Goal: Task Accomplishment & Management: Manage account settings

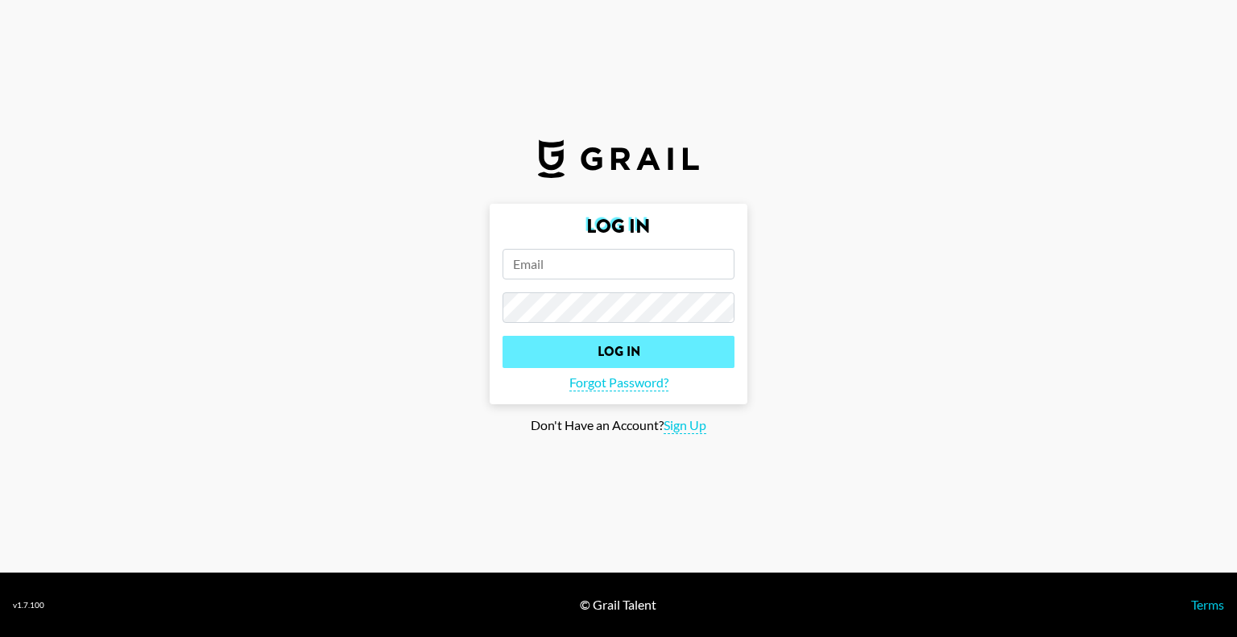
type input "[PERSON_NAME][EMAIL_ADDRESS][PERSON_NAME][DOMAIN_NAME]"
click at [560, 350] on input "Log In" at bounding box center [618, 352] width 232 height 32
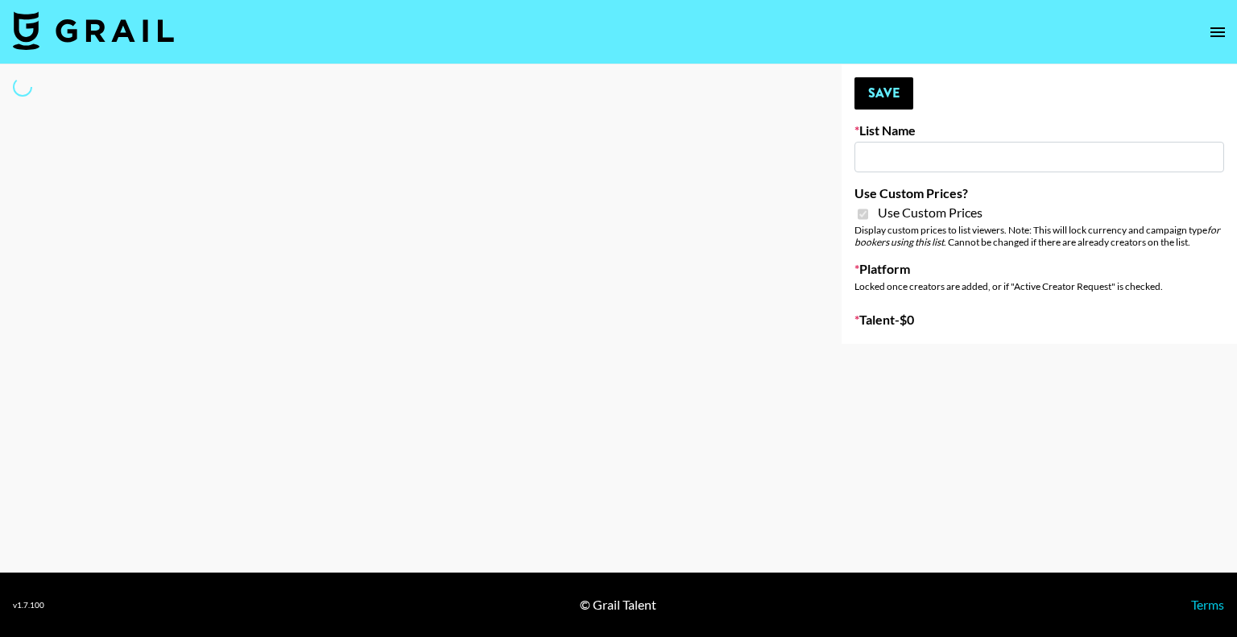
type input "Content Labs for Perplexity"
checkbox input "true"
select select "Brand"
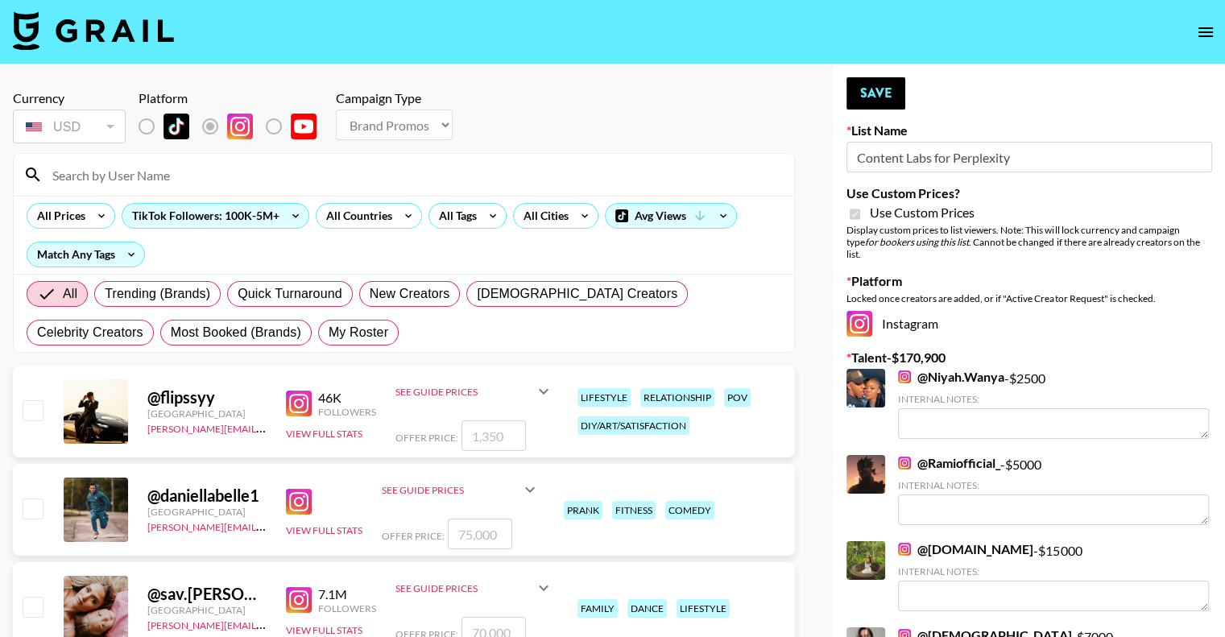
click at [117, 176] on input at bounding box center [413, 175] width 741 height 26
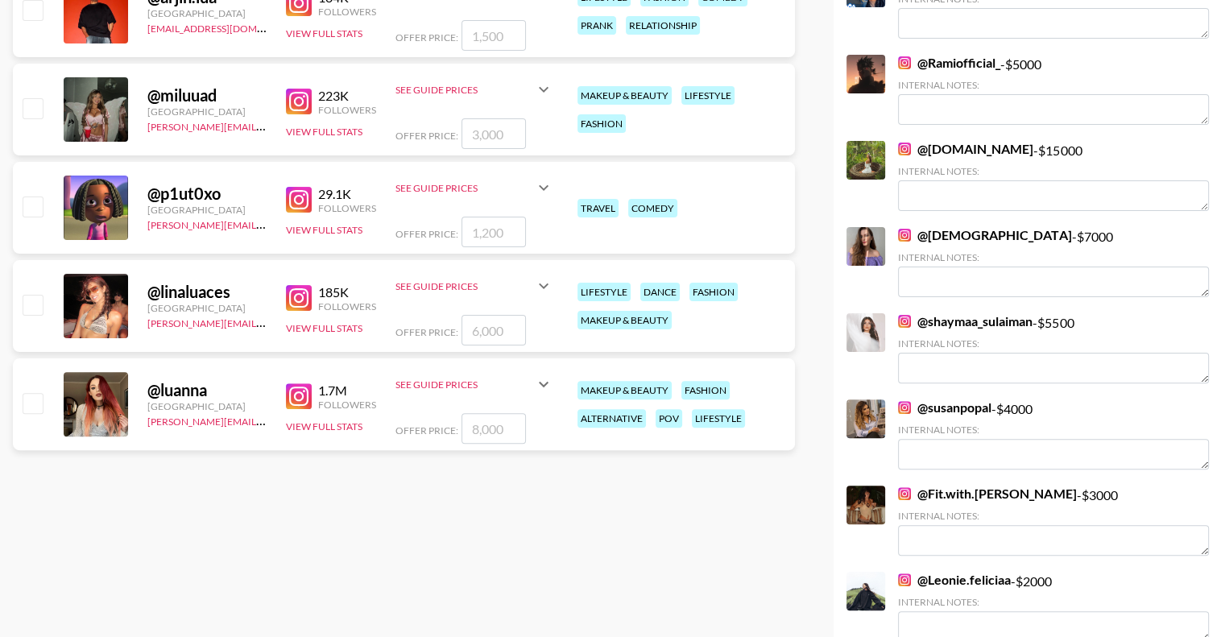
scroll to position [403, 0]
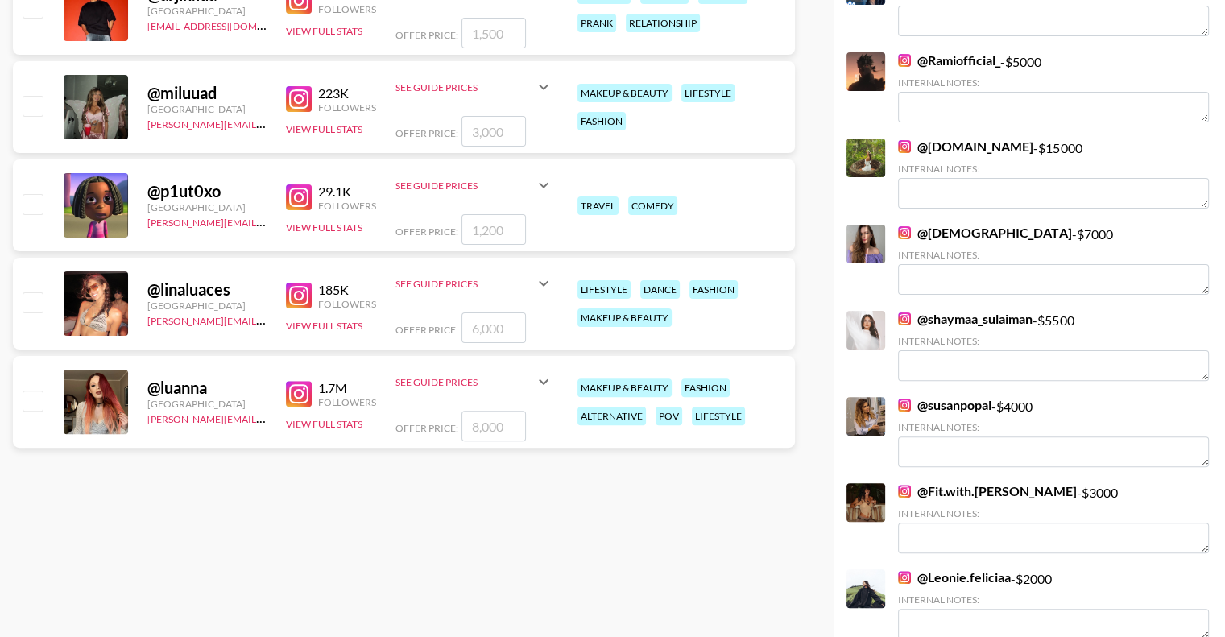
type input "Lua"
click at [33, 404] on input "checkbox" at bounding box center [32, 399] width 19 height 19
checkbox input "true"
type input "8000"
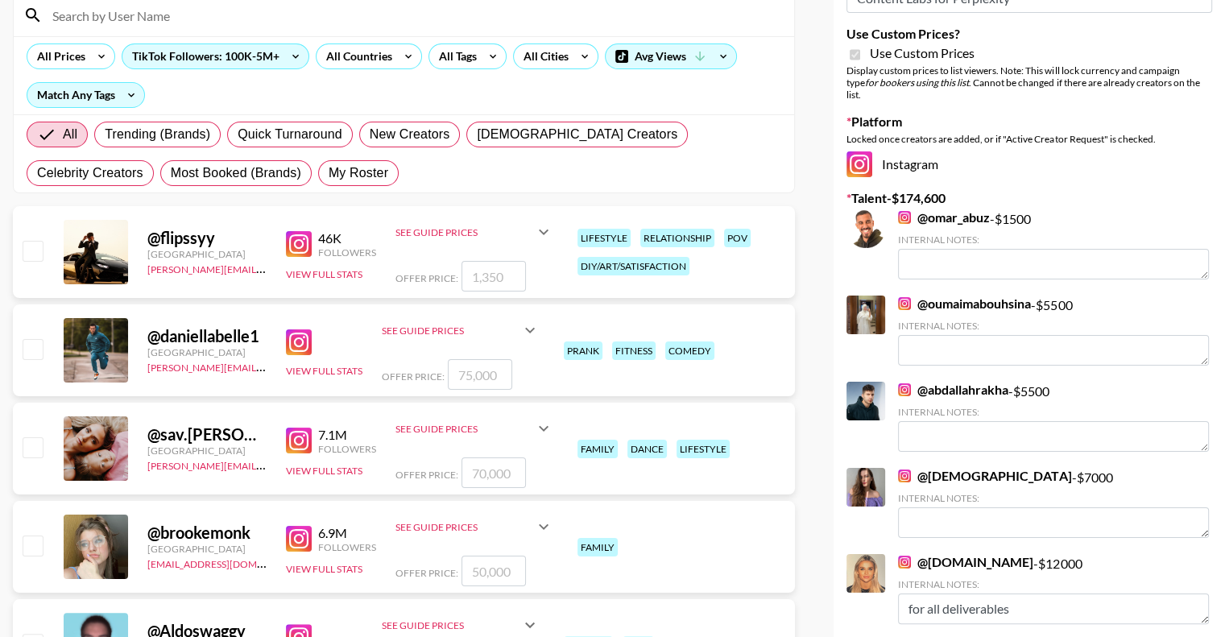
scroll to position [0, 0]
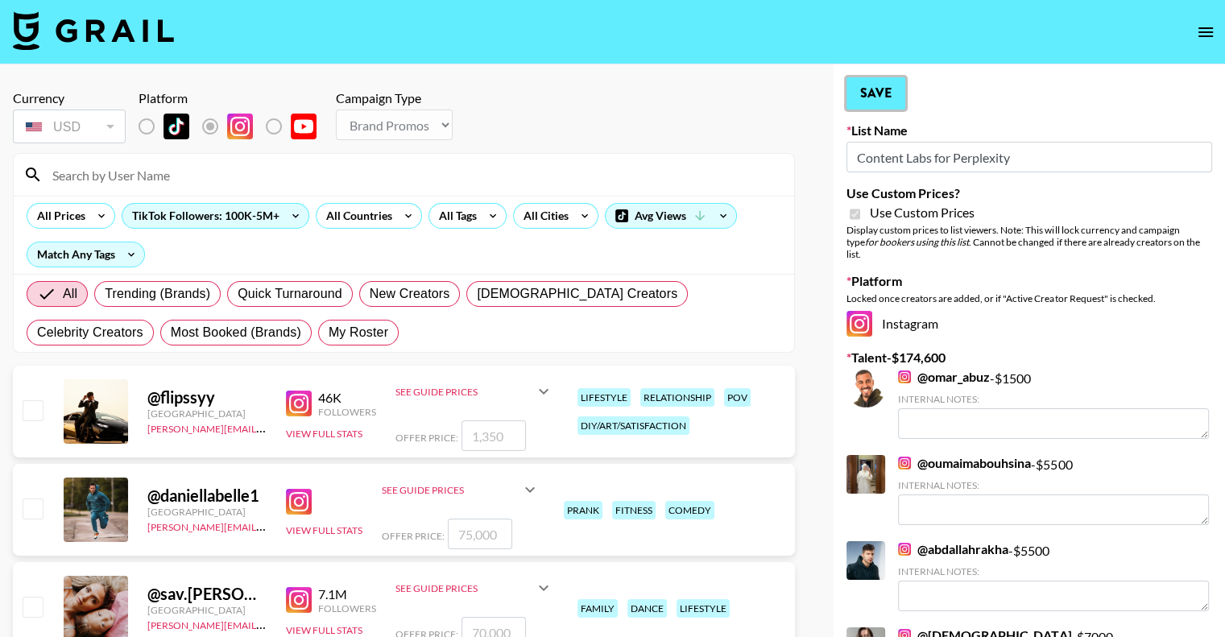
click at [870, 97] on button "Save" at bounding box center [875, 93] width 59 height 32
